Goal: Task Accomplishment & Management: Use online tool/utility

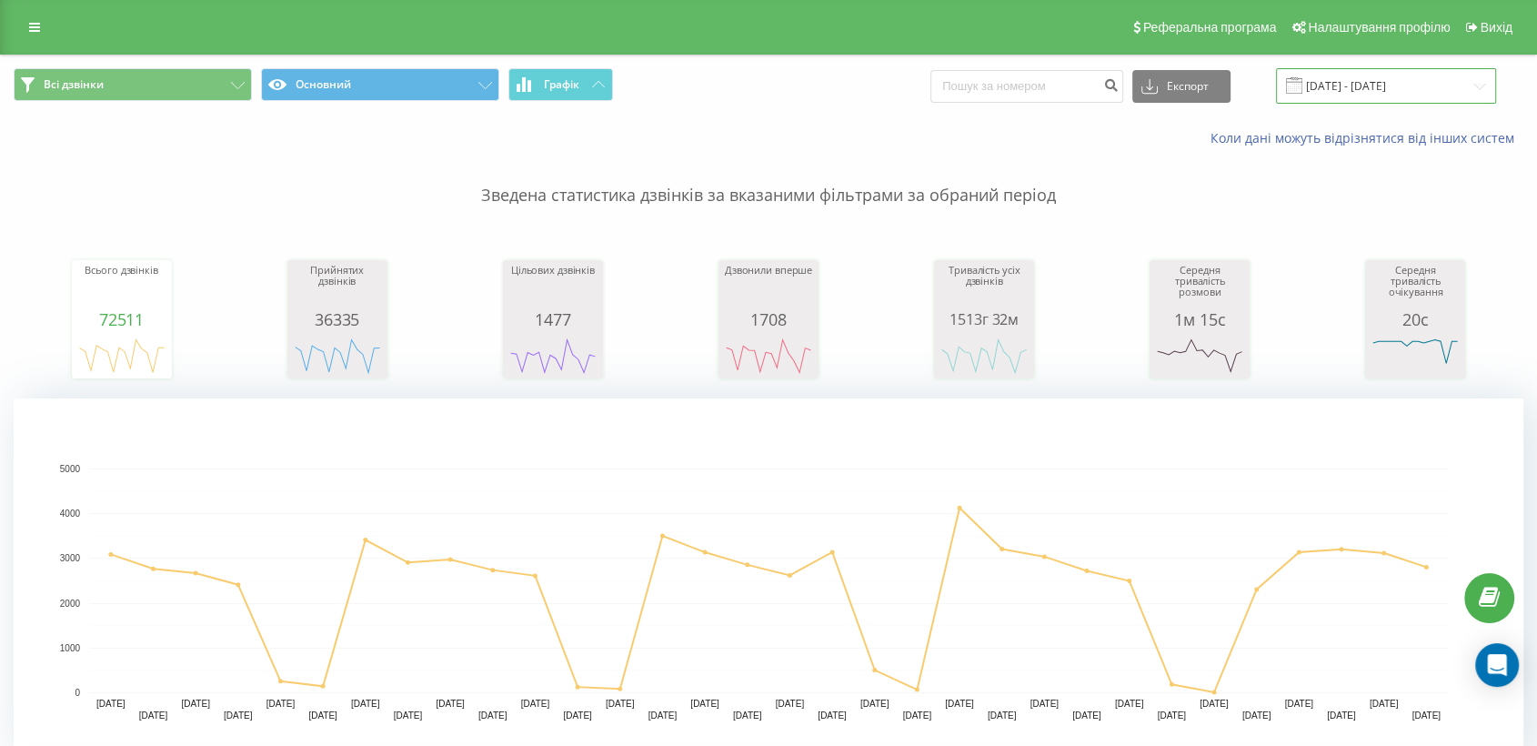
click at [1337, 75] on input "[DATE] - [DATE]" at bounding box center [1386, 85] width 220 height 35
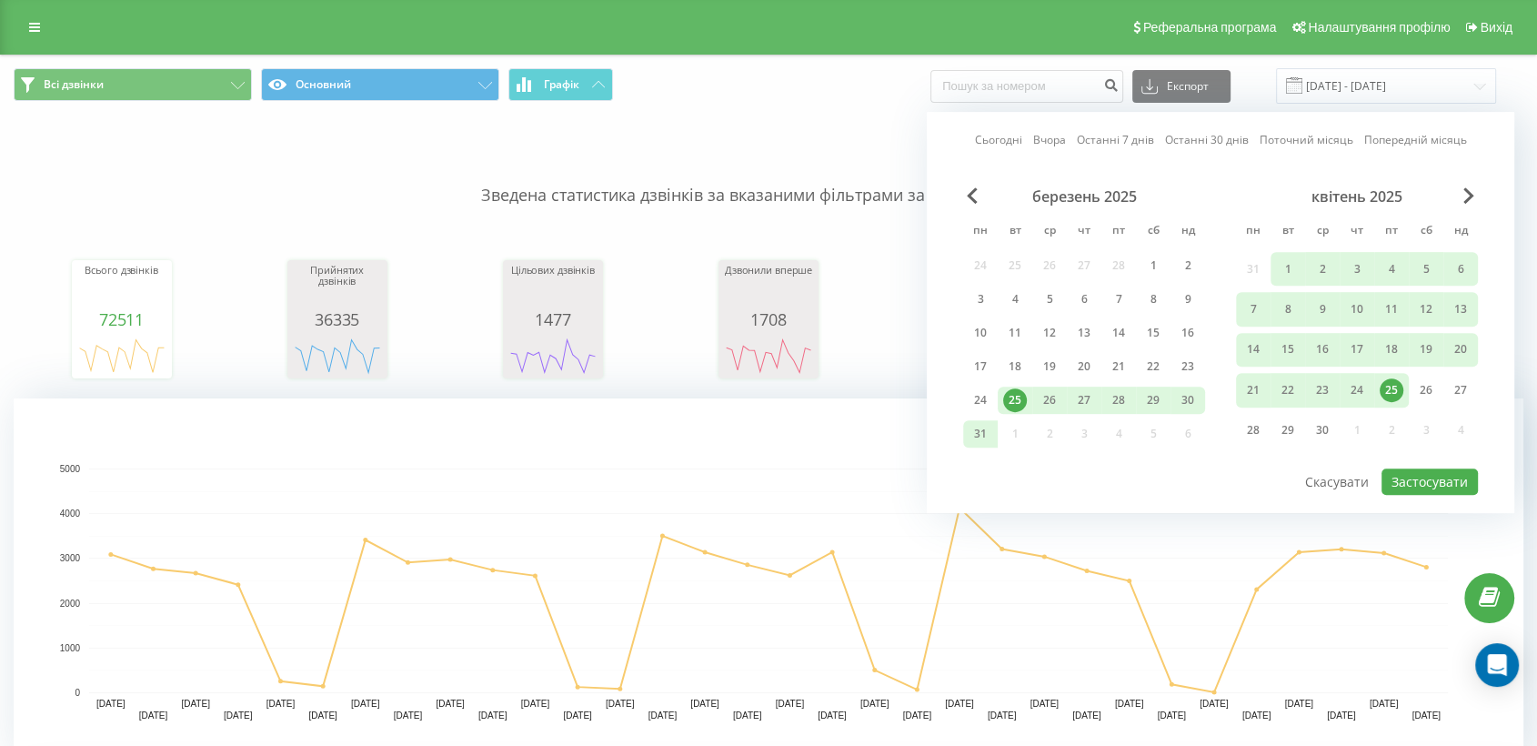
click at [1016, 134] on link "Сьогодні" at bounding box center [998, 140] width 47 height 17
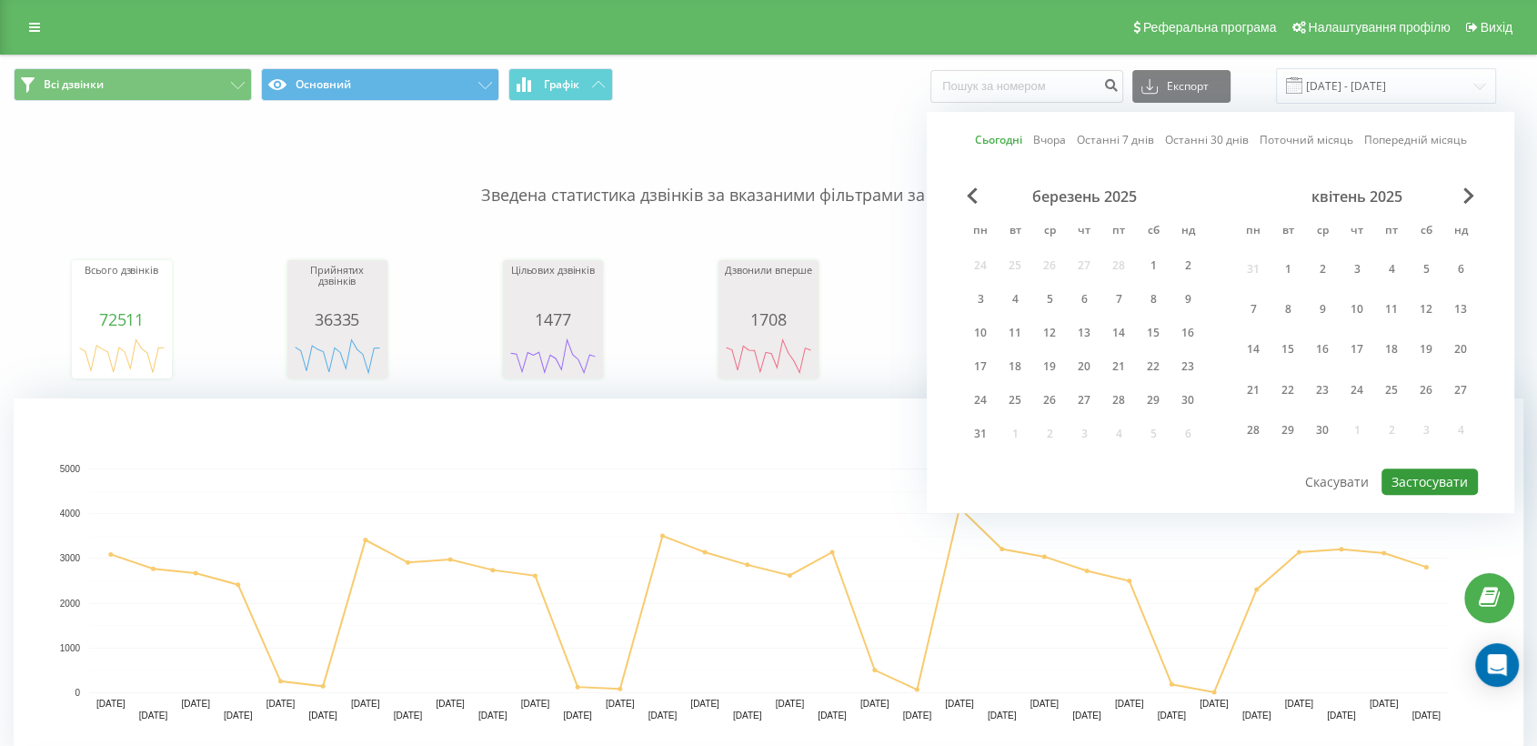
drag, startPoint x: 1407, startPoint y: 475, endPoint x: 1009, endPoint y: 600, distance: 417.7
click at [1383, 475] on button "Застосувати" at bounding box center [1430, 481] width 96 height 26
type input "[DATE] - [DATE]"
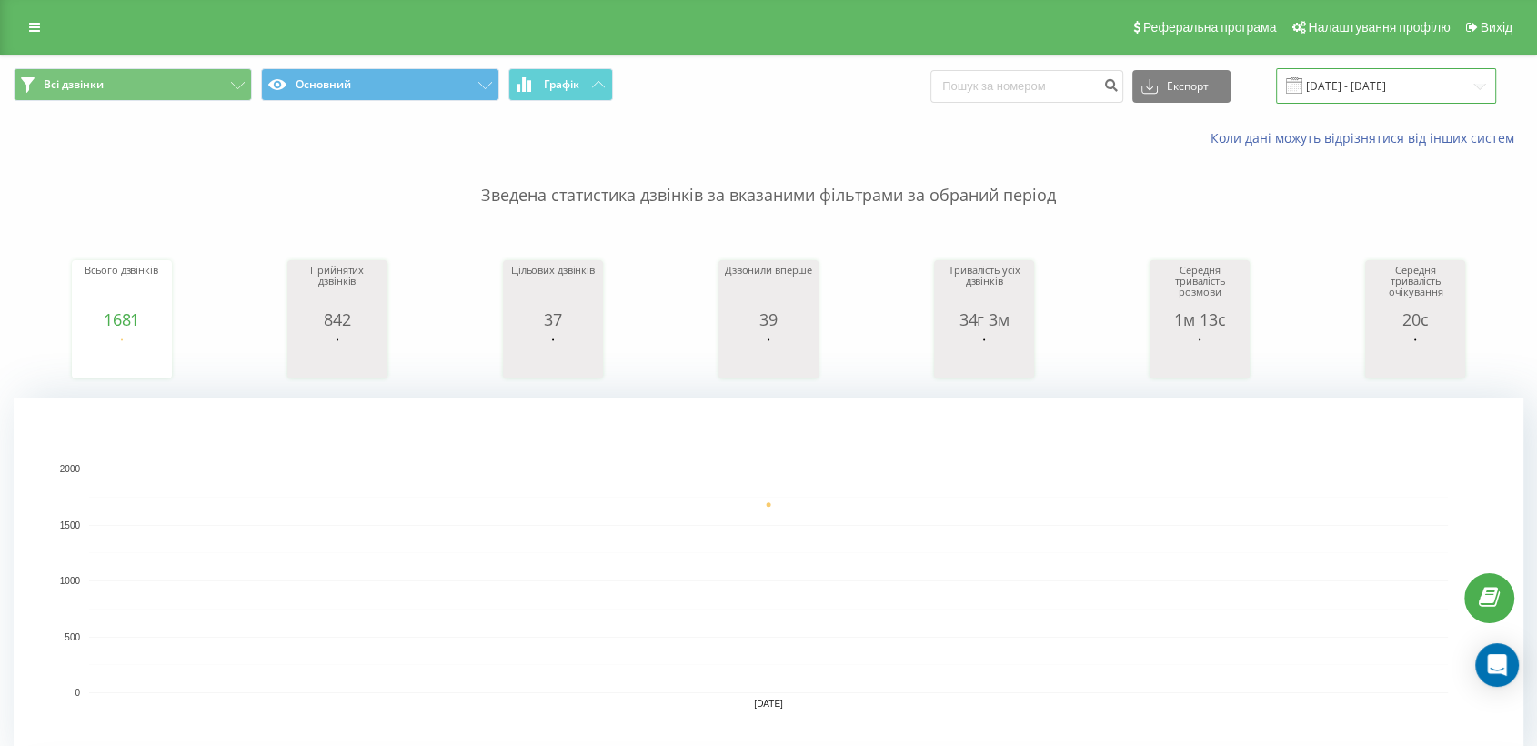
click at [1355, 84] on input "[DATE] - [DATE]" at bounding box center [1386, 85] width 220 height 35
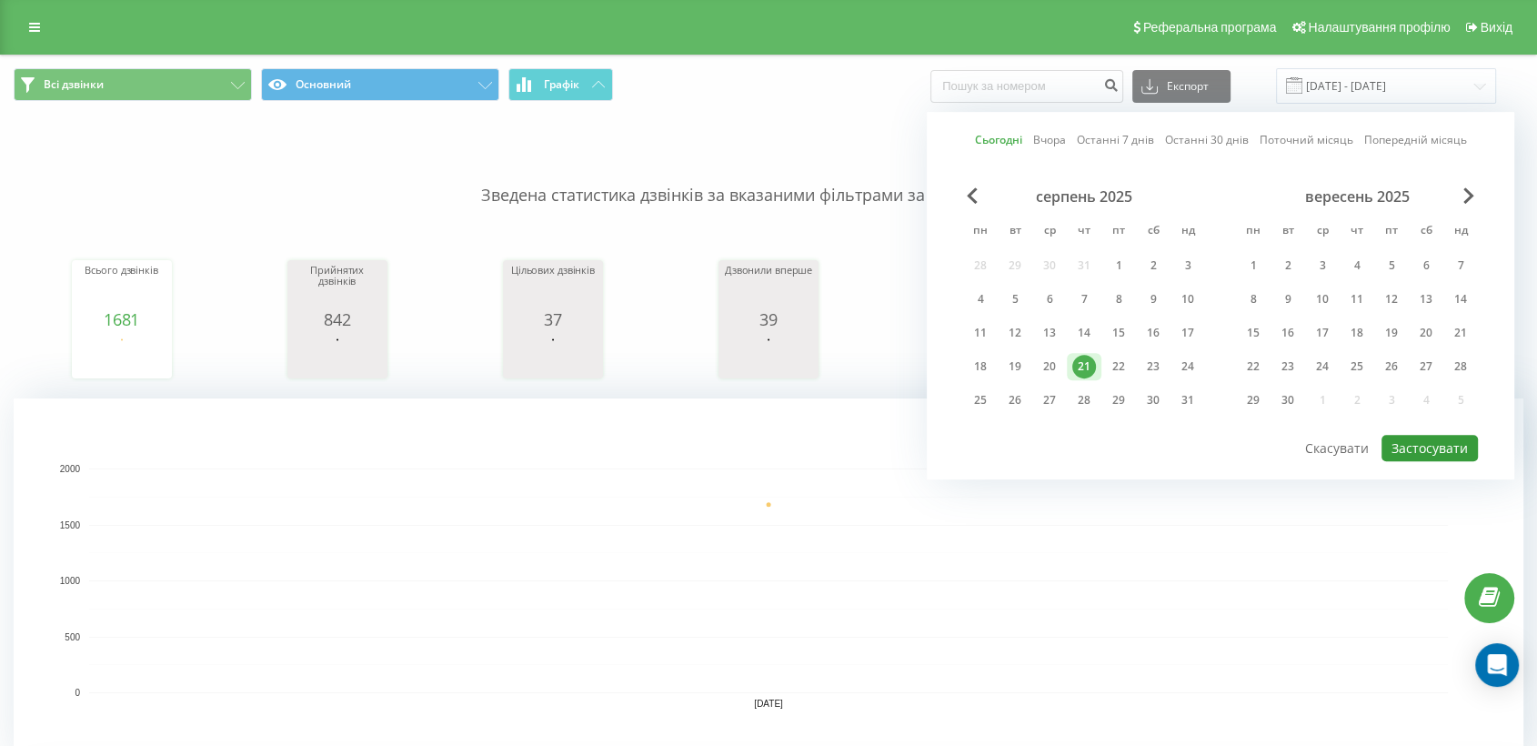
click at [1383, 439] on button "Застосувати" at bounding box center [1430, 448] width 96 height 26
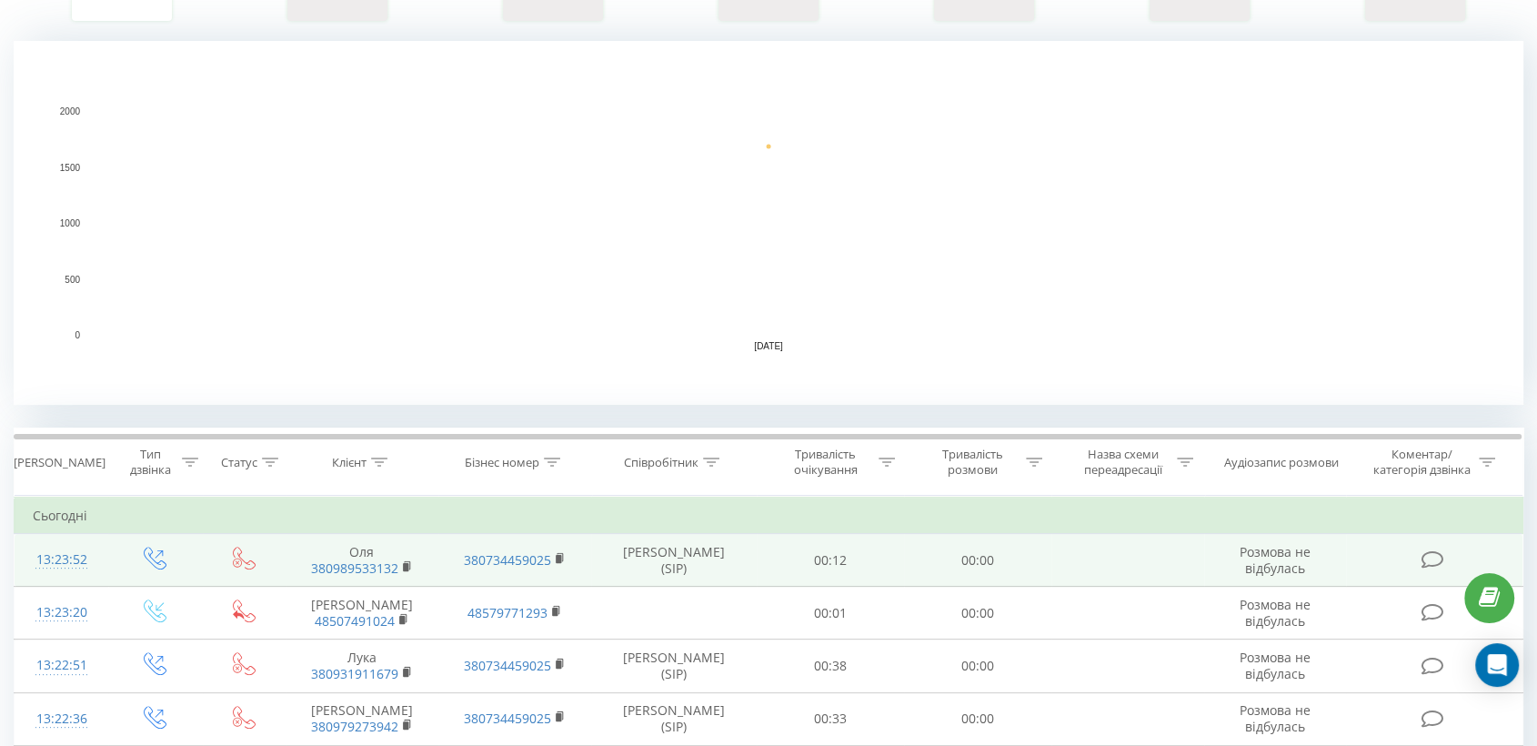
scroll to position [505, 0]
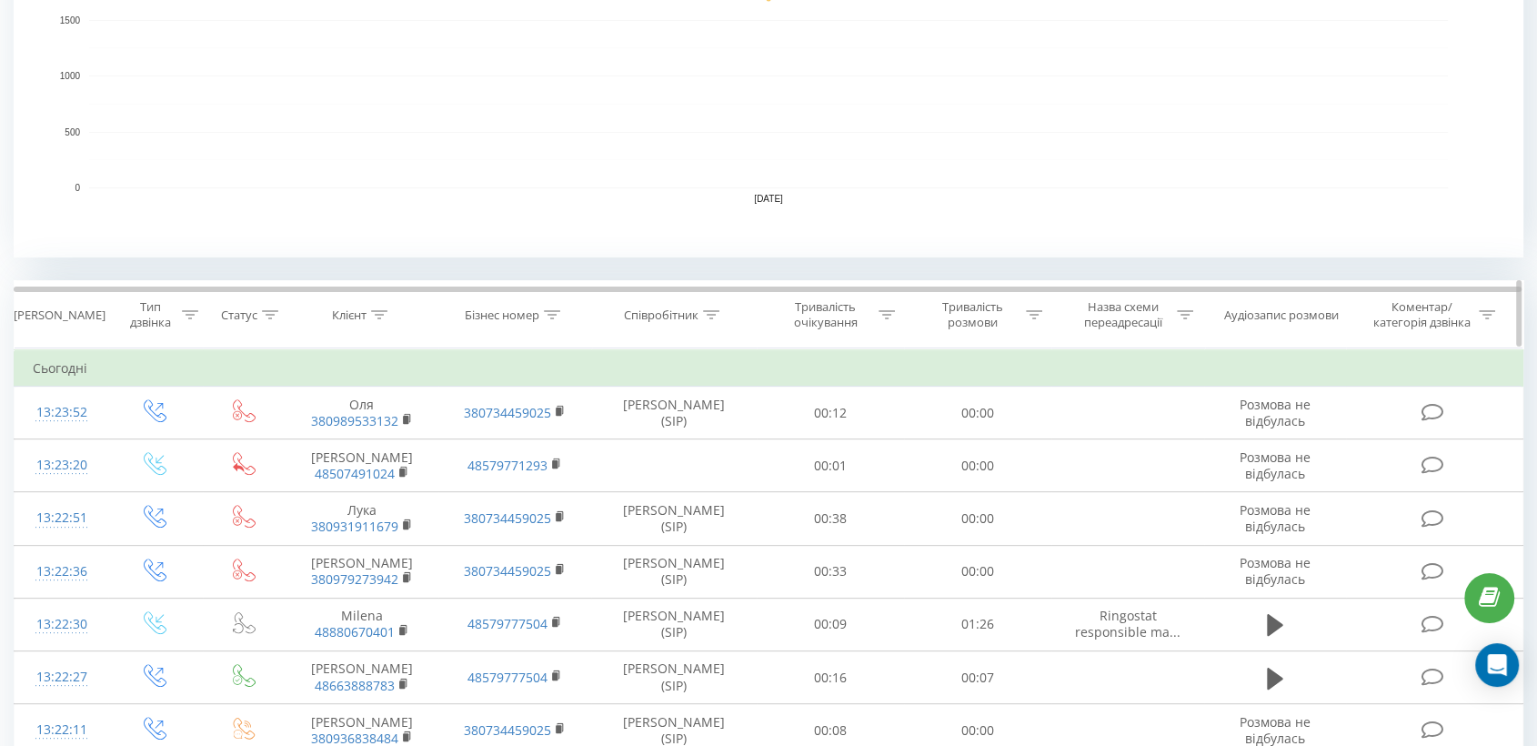
click at [713, 307] on div at bounding box center [711, 314] width 16 height 15
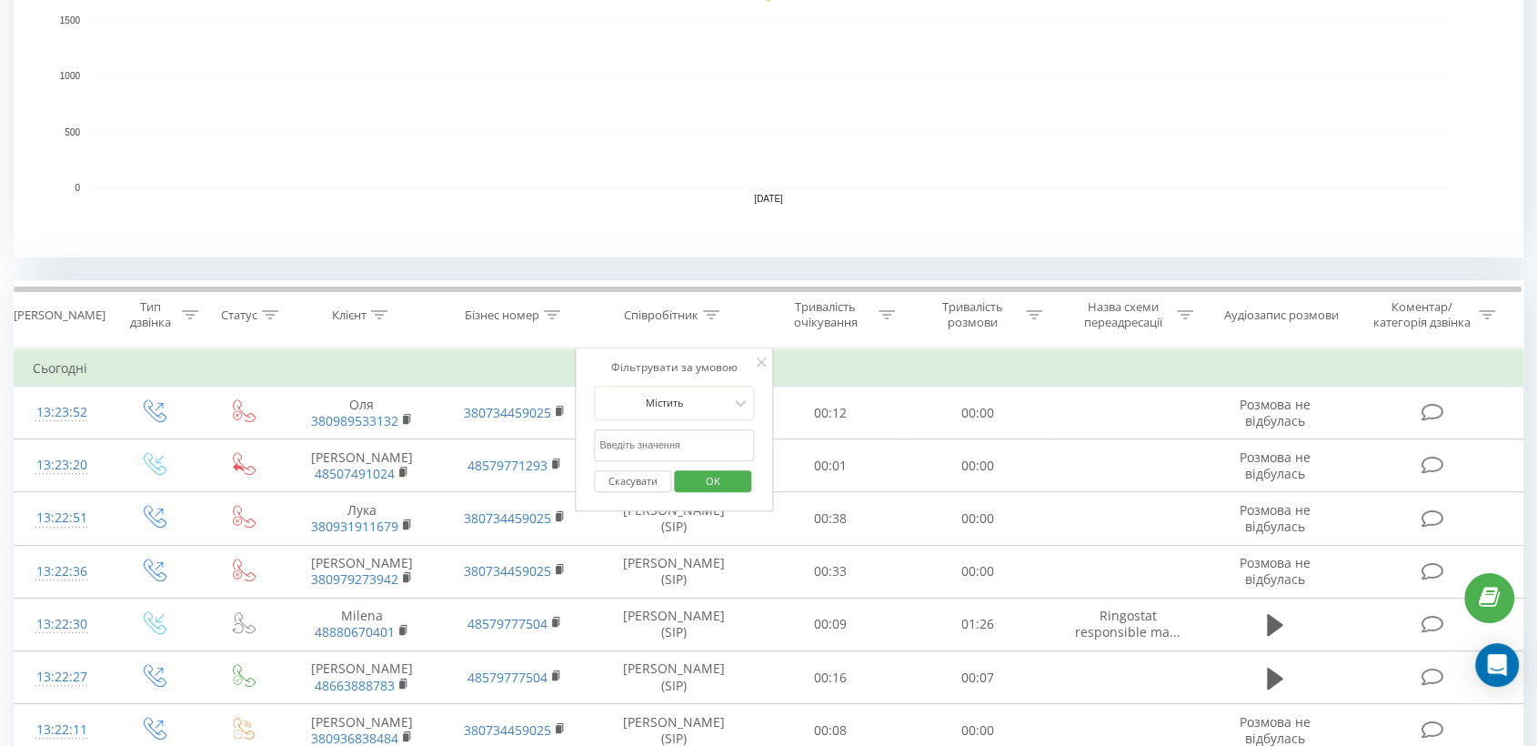
drag, startPoint x: 655, startPoint y: 437, endPoint x: 657, endPoint y: 458, distance: 21.0
click at [655, 437] on input "text" at bounding box center [674, 445] width 160 height 32
click at [729, 482] on span "OK" at bounding box center [713, 481] width 51 height 28
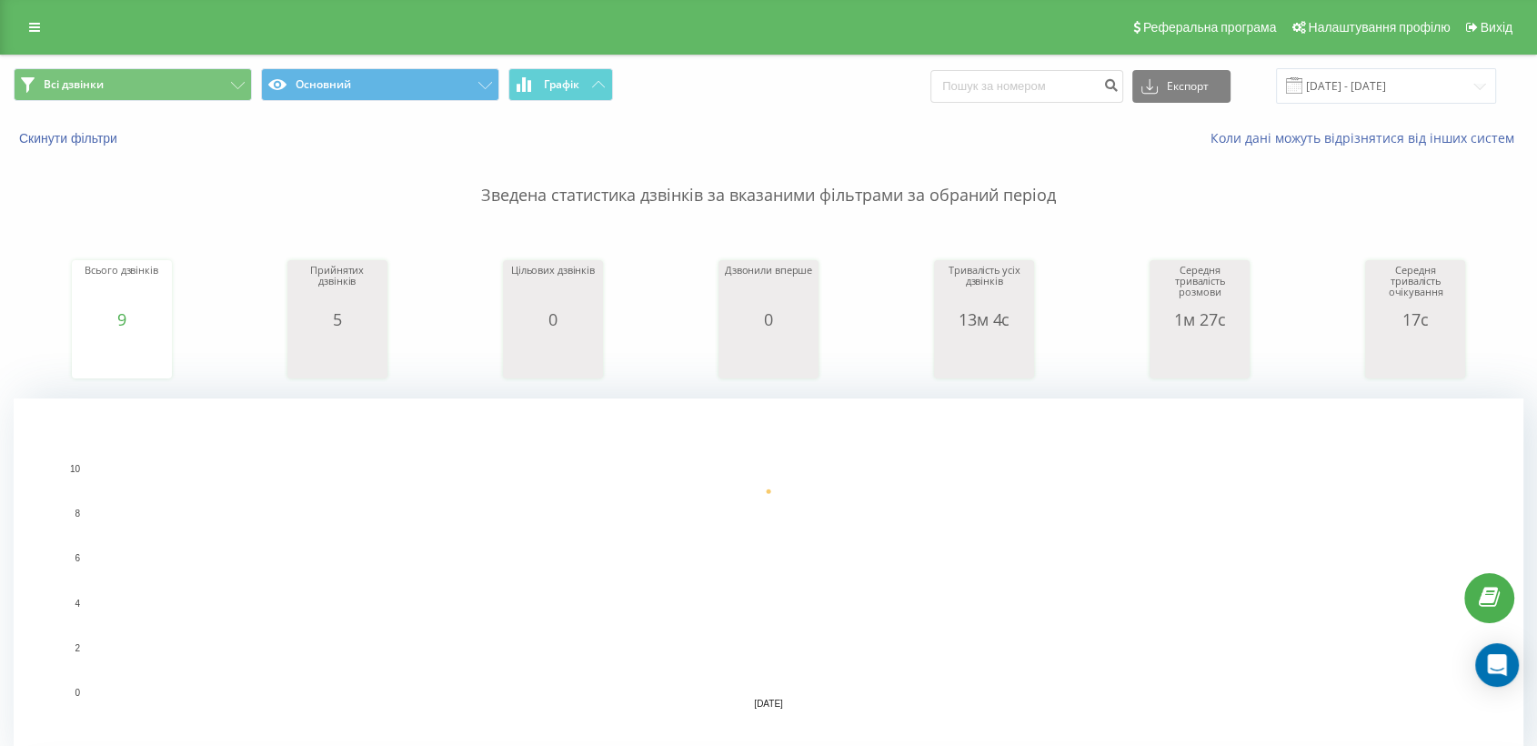
scroll to position [606, 0]
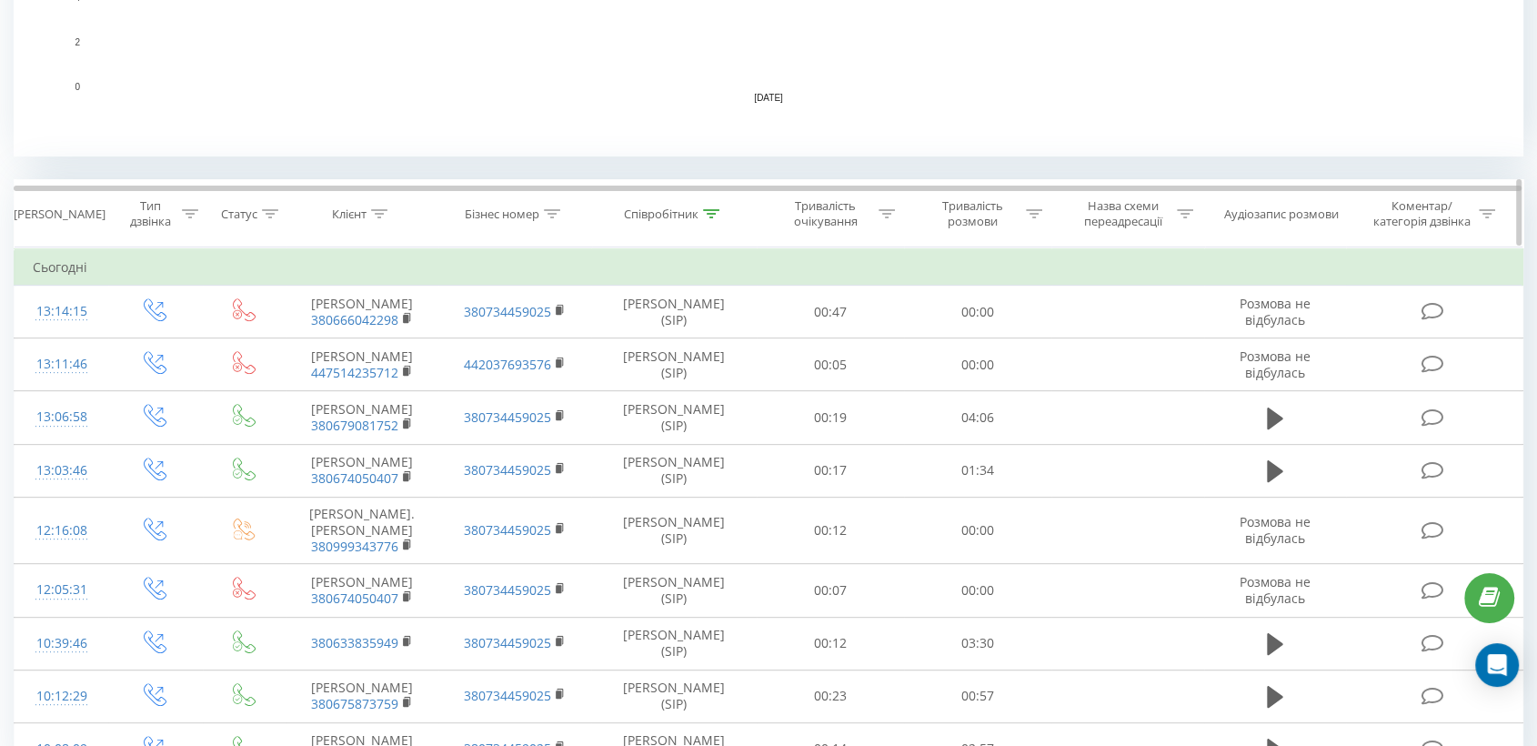
click at [709, 212] on icon at bounding box center [711, 213] width 16 height 9
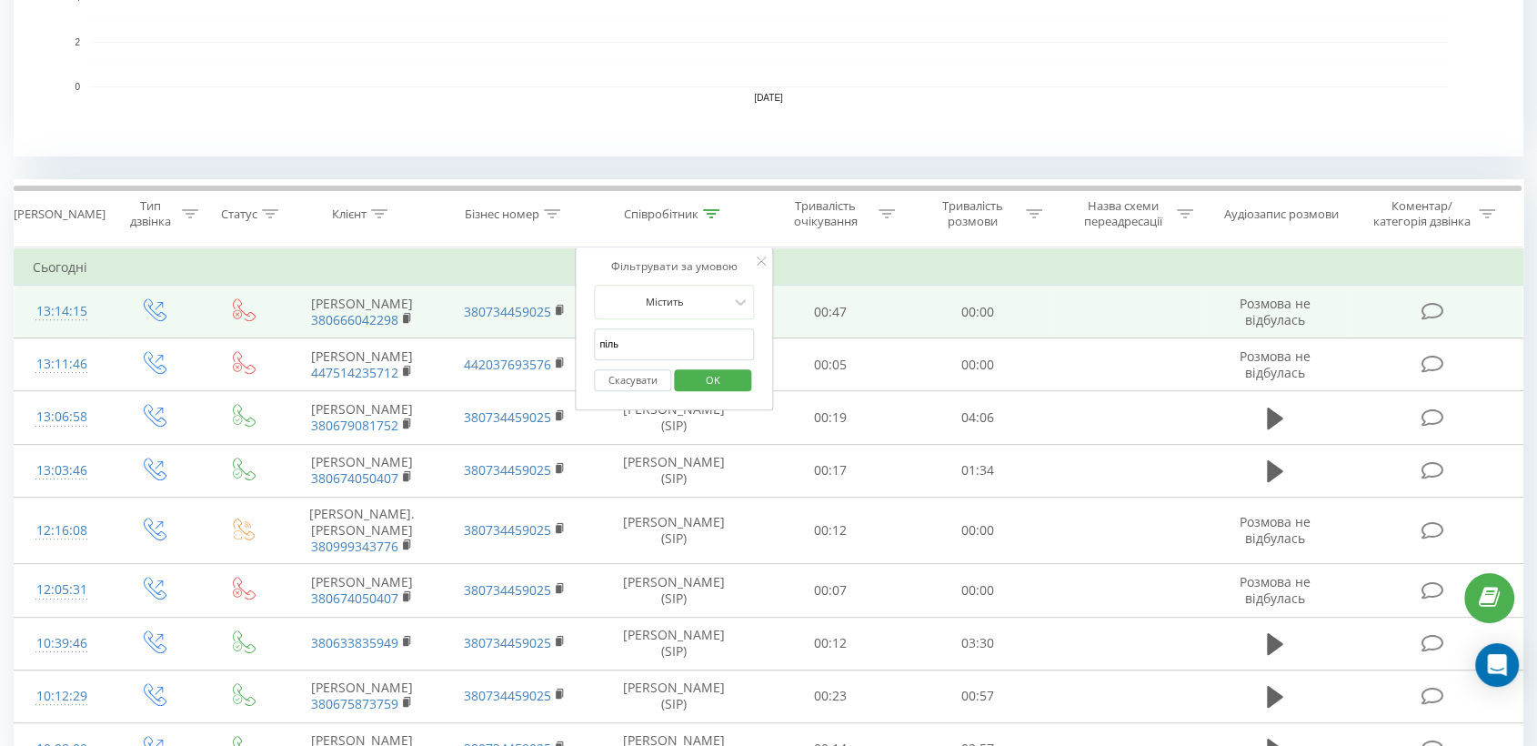
click at [563, 342] on table "Фільтрувати за умовою Дорівнює Введіть значення Скасувати OK Фільтрувати за умо…" at bounding box center [769, 511] width 1510 height 528
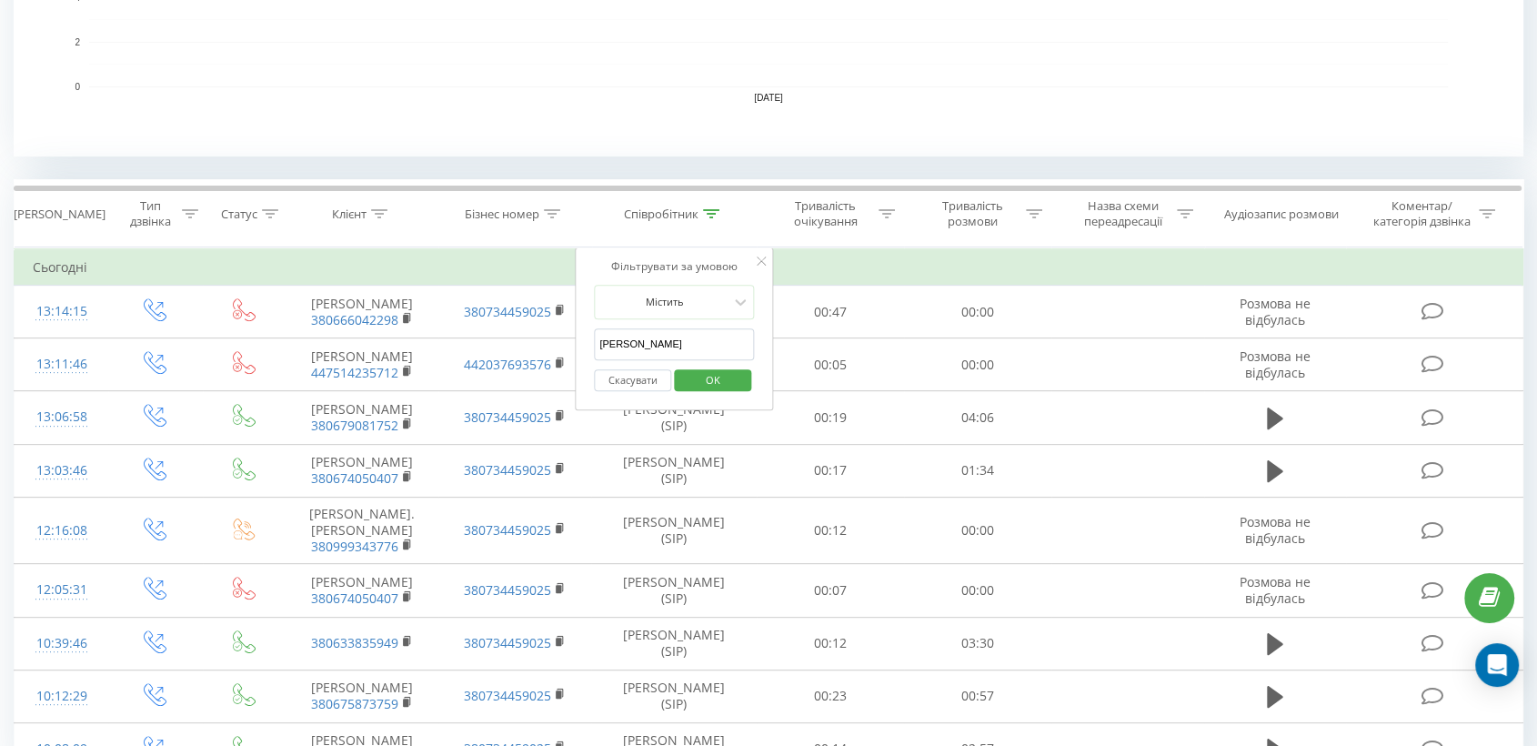
click at [716, 378] on span "OK" at bounding box center [713, 380] width 51 height 28
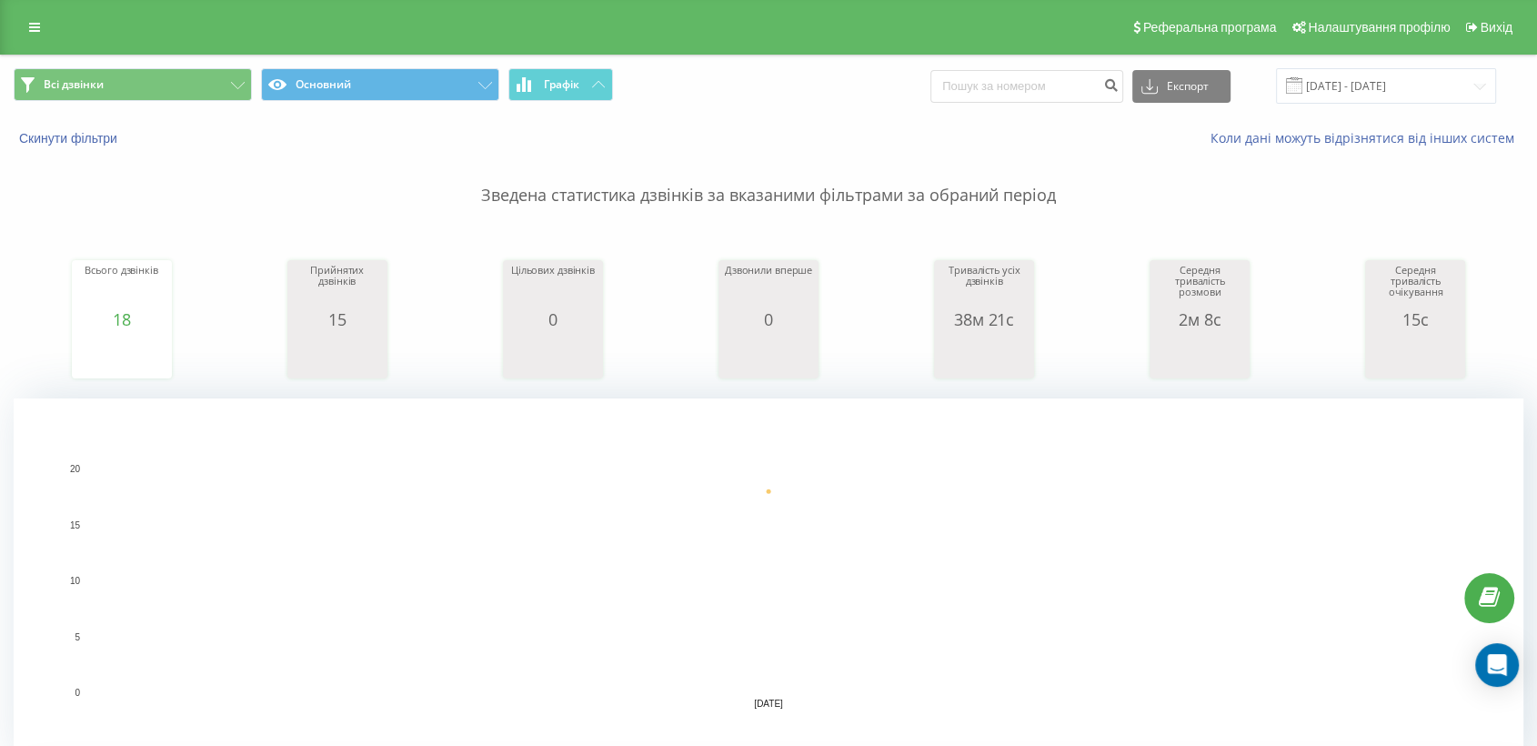
scroll to position [404, 0]
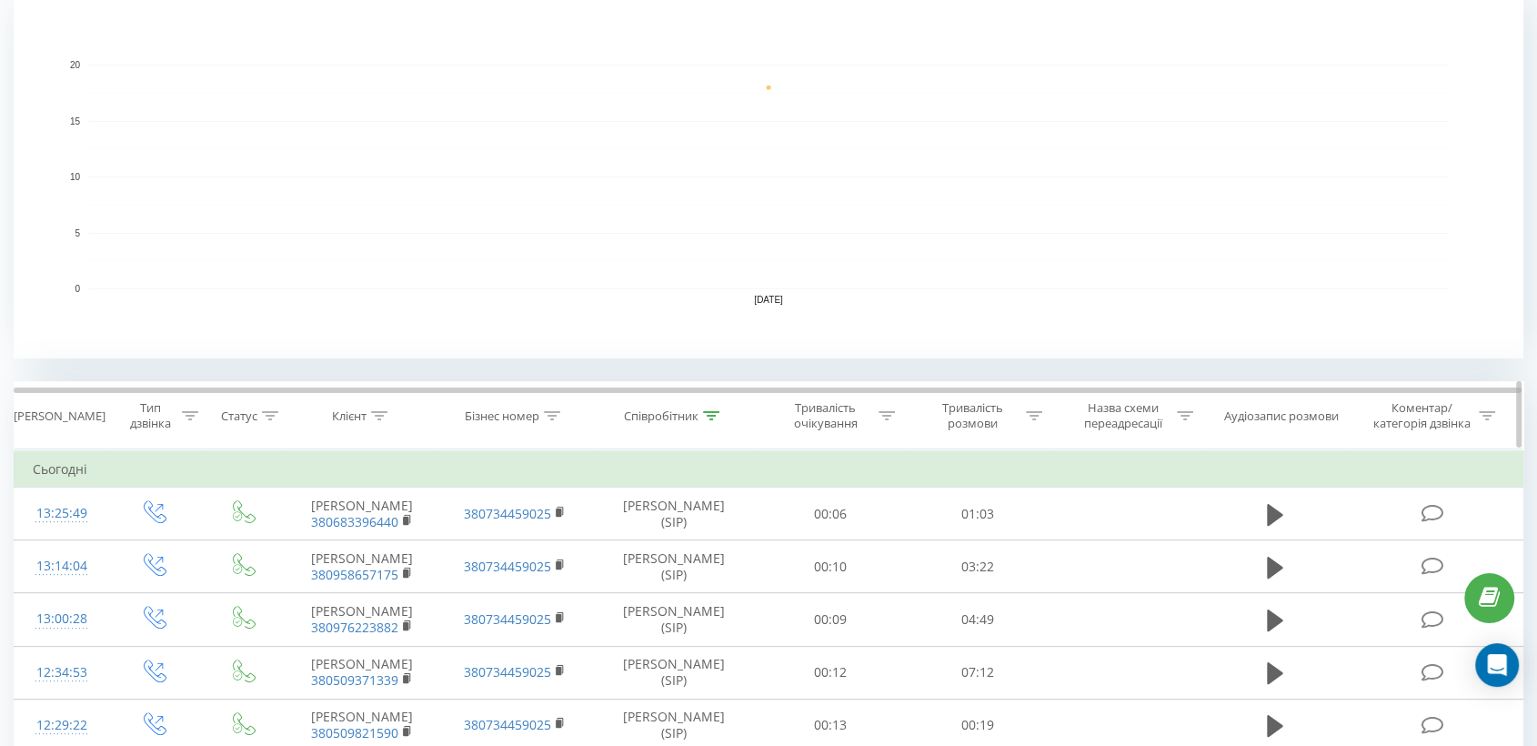
click at [712, 418] on icon at bounding box center [711, 415] width 16 height 9
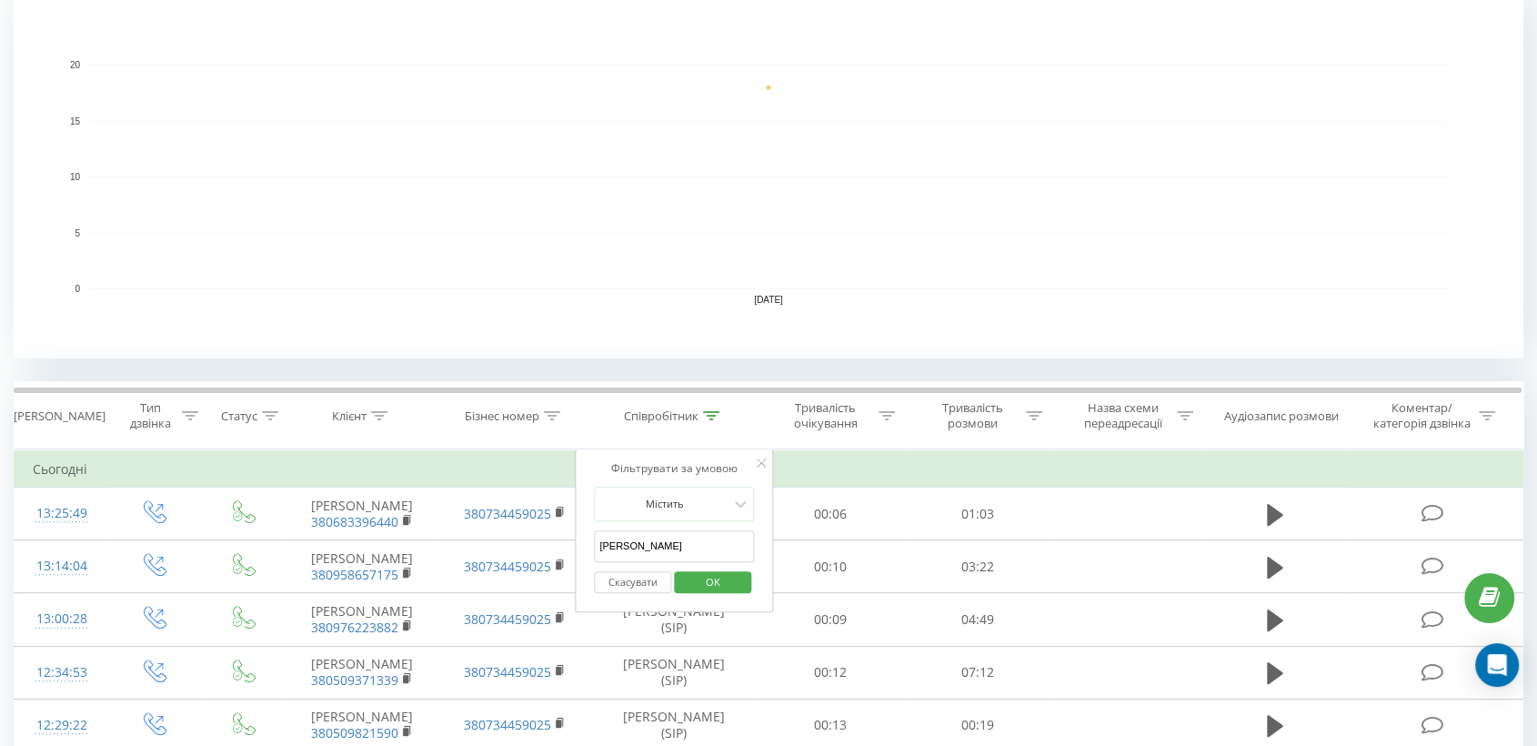
drag, startPoint x: 638, startPoint y: 533, endPoint x: 597, endPoint y: 537, distance: 41.1
click at [597, 537] on input "[PERSON_NAME]" at bounding box center [674, 546] width 160 height 32
type input "гадз"
drag, startPoint x: 721, startPoint y: 588, endPoint x: 818, endPoint y: 612, distance: 99.5
click at [720, 588] on span "OK" at bounding box center [713, 582] width 51 height 28
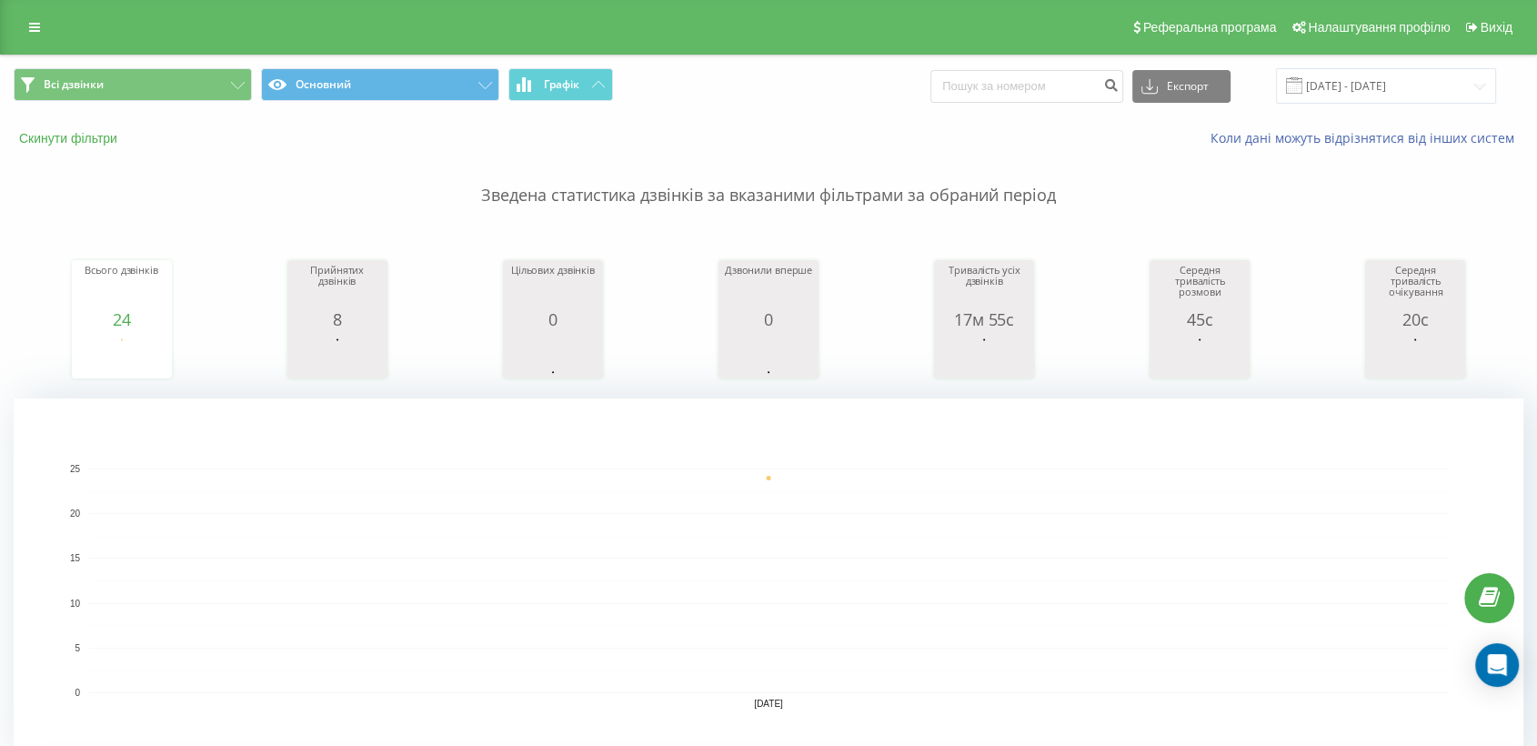
click at [65, 133] on button "Скинути фільтри" at bounding box center [70, 138] width 113 height 16
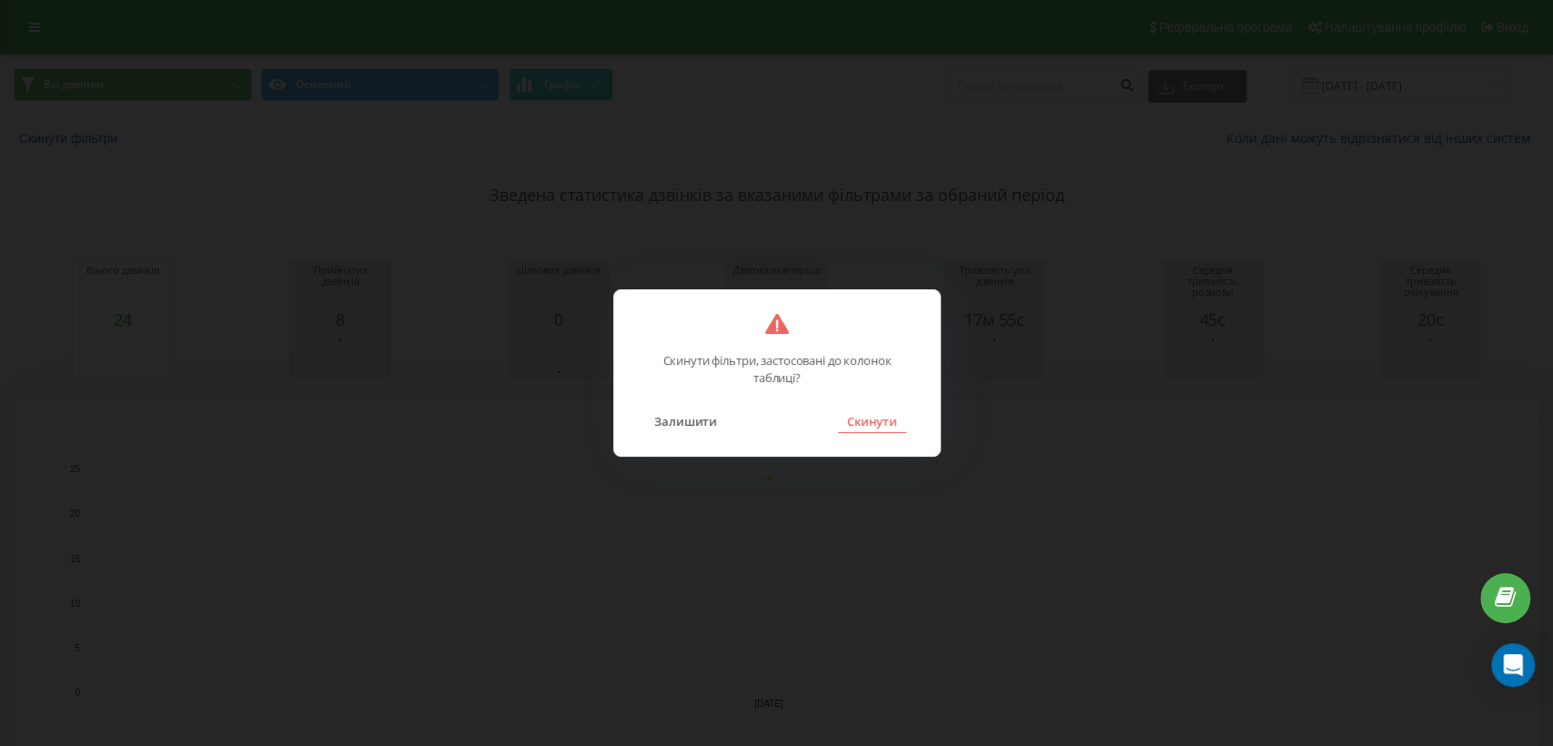
click at [867, 424] on button "Скинути" at bounding box center [872, 421] width 68 height 24
